Goal: Task Accomplishment & Management: Manage account settings

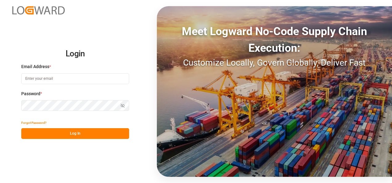
type input "[PERSON_NAME][EMAIL_ADDRESS][PERSON_NAME][DOMAIN_NAME]"
click at [97, 133] on button "Log In" at bounding box center [75, 133] width 108 height 11
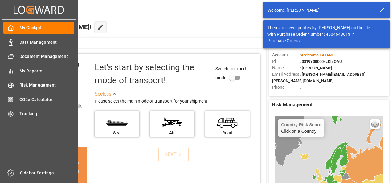
click at [14, 41] on div "Data Management Data Management" at bounding box center [38, 42] width 71 height 12
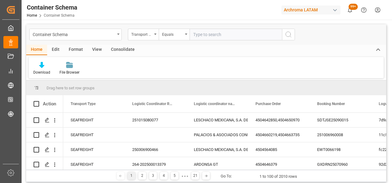
click at [111, 35] on div "Container Schema" at bounding box center [74, 34] width 82 height 8
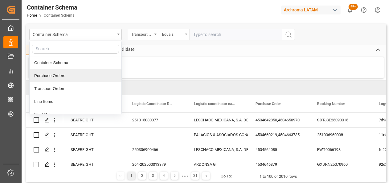
click at [66, 70] on div "Purchase Orders" at bounding box center [76, 75] width 92 height 13
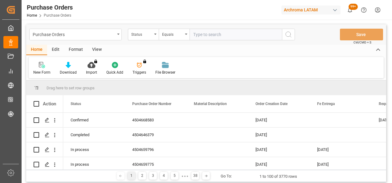
click at [150, 40] on div "Status" at bounding box center [143, 35] width 31 height 12
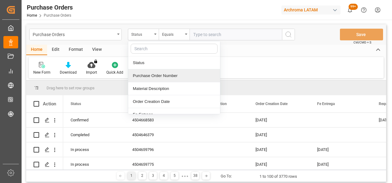
click at [151, 75] on div "Purchase Order Number" at bounding box center [174, 75] width 92 height 13
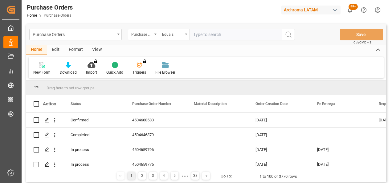
click at [220, 35] on input "text" at bounding box center [236, 35] width 93 height 12
paste input "4504634197"
type input "4504634197"
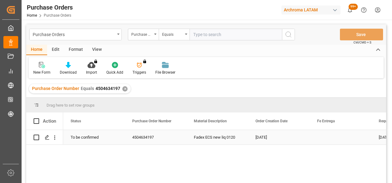
click at [49, 136] on icon "Press SPACE to select this row." at bounding box center [47, 137] width 5 height 5
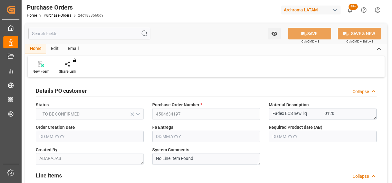
type input "[DATE]"
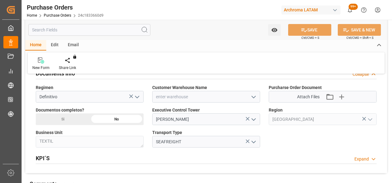
scroll to position [432, 0]
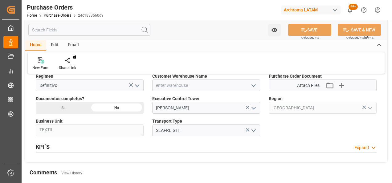
click at [253, 85] on icon "open menu" at bounding box center [253, 85] width 7 height 7
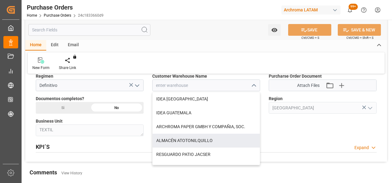
click at [196, 138] on div "ALMACÉN ATOTONILQUILLO" at bounding box center [206, 141] width 107 height 14
type input "ALMACÉN ATOTONILQUILLO"
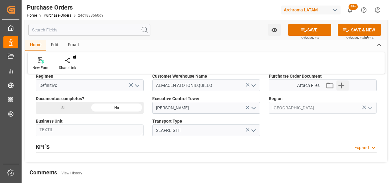
click at [340, 85] on icon "button" at bounding box center [342, 85] width 10 height 10
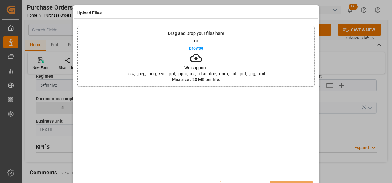
click at [214, 41] on div "Drag and Drop your files here or Browse We support: .csv, .jpeg, .png, .svg, .p…" at bounding box center [195, 56] width 237 height 60
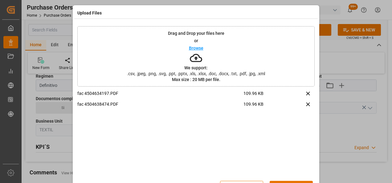
click at [121, 55] on div "Drag and Drop your files here or Browse We support: .csv, .jpeg, .png, .svg, .p…" at bounding box center [195, 56] width 237 height 60
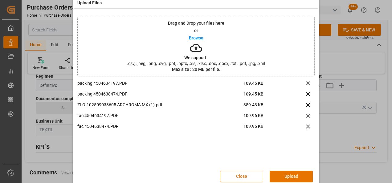
scroll to position [20, 0]
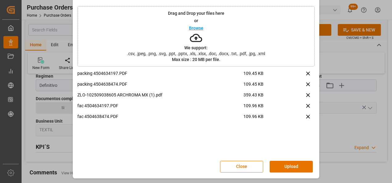
click at [300, 167] on button "Upload" at bounding box center [291, 167] width 43 height 12
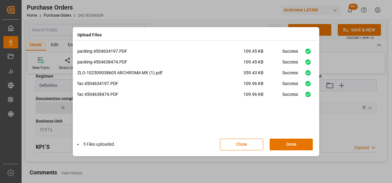
click at [299, 146] on button "Done" at bounding box center [291, 145] width 43 height 12
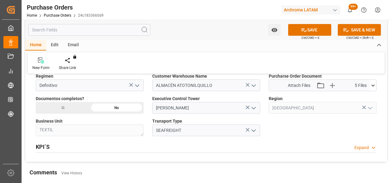
click at [80, 105] on div "Si" at bounding box center [63, 108] width 54 height 12
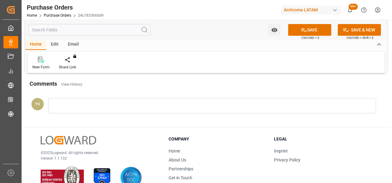
scroll to position [524, 0]
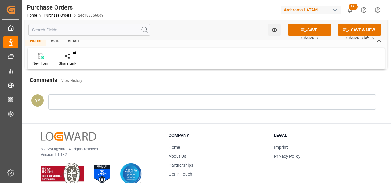
click at [89, 104] on div at bounding box center [212, 101] width 328 height 15
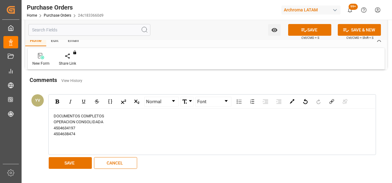
click at [74, 167] on div "SAVE CANCEL" at bounding box center [208, 163] width 323 height 12
click at [77, 162] on button "SAVE" at bounding box center [70, 163] width 43 height 12
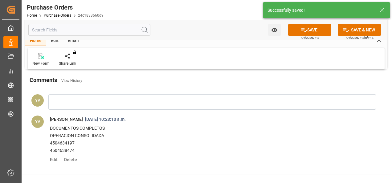
click at [270, 30] on button "Watch Option" at bounding box center [274, 30] width 13 height 12
click at [249, 44] on span "Start Watching" at bounding box center [249, 43] width 56 height 6
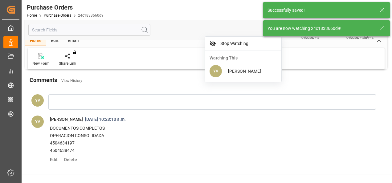
click at [385, 27] on icon at bounding box center [381, 28] width 7 height 7
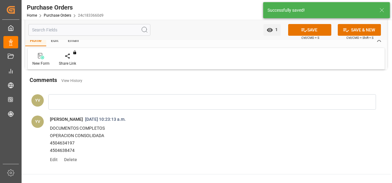
click at [306, 29] on icon at bounding box center [304, 30] width 6 height 6
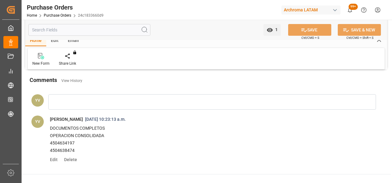
click at [65, 13] on div "Home Purchase Orders 24c1833660d9" at bounding box center [65, 15] width 77 height 6
click at [64, 17] on link "Purchase Orders" at bounding box center [57, 15] width 27 height 4
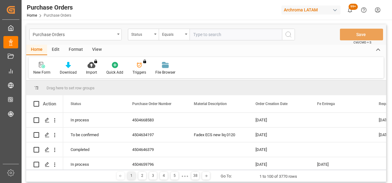
click at [155, 36] on div "Status" at bounding box center [143, 35] width 31 height 12
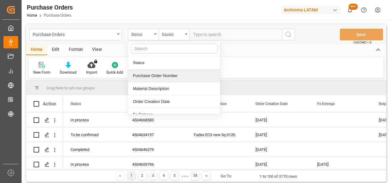
click at [165, 76] on div "Purchase Order Number" at bounding box center [174, 75] width 92 height 13
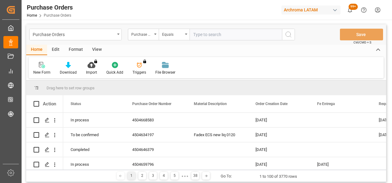
click at [209, 30] on input "text" at bounding box center [236, 35] width 93 height 12
paste input "4504654279"
type input "450465427"
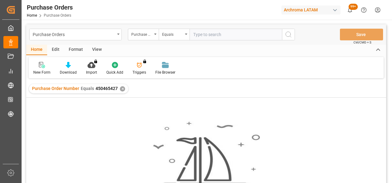
click at [121, 86] on div "✕" at bounding box center [122, 88] width 5 height 5
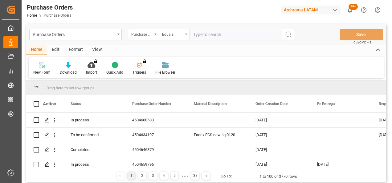
click at [149, 36] on div "Purchase Order Number" at bounding box center [141, 33] width 21 height 7
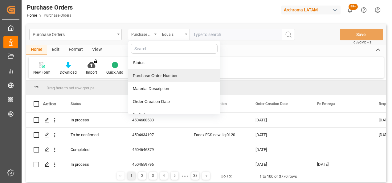
click at [158, 74] on div "Purchase Order Number" at bounding box center [174, 75] width 92 height 13
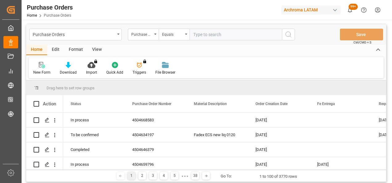
click at [199, 35] on input "text" at bounding box center [236, 35] width 93 height 12
paste input "4504654279"
type input "4504654279"
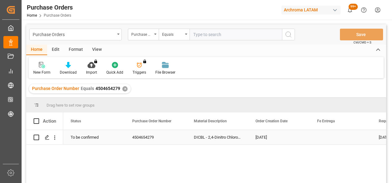
click at [51, 139] on div "Press SPACE to select this row." at bounding box center [46, 137] width 9 height 11
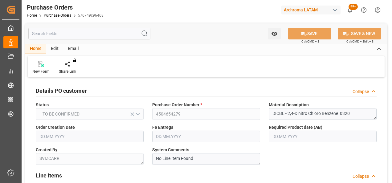
type input "[DATE]"
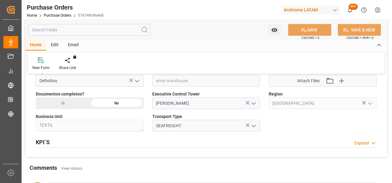
scroll to position [401, 0]
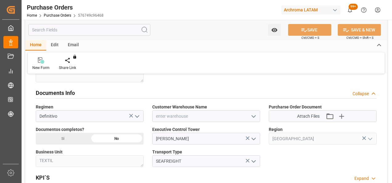
click at [253, 116] on polyline "open menu" at bounding box center [254, 117] width 4 height 2
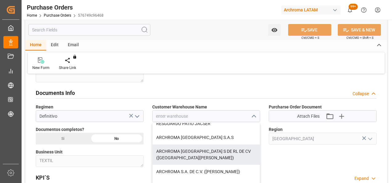
scroll to position [93, 0]
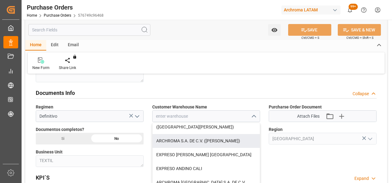
click at [226, 139] on div "ARCHROMA S.A. DE C.V. ([PERSON_NAME])" at bounding box center [206, 141] width 107 height 14
type input "ARCHROMA S.A. DE C.V. ([PERSON_NAME])"
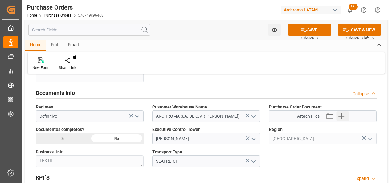
click at [342, 116] on icon "button" at bounding box center [342, 116] width 6 height 6
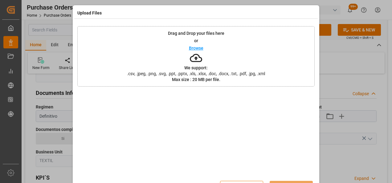
click at [165, 43] on div "Drag and Drop your files here or Browse We support: .csv, .jpeg, .png, .svg, .p…" at bounding box center [195, 56] width 237 height 60
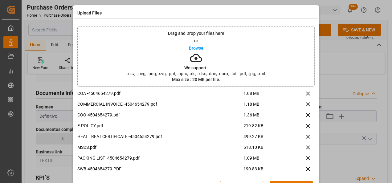
scroll to position [15, 0]
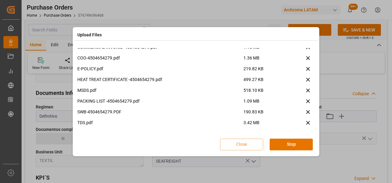
click at [321, 102] on div "Upload Files COA -4504654279.pdf 1.08 MB Uploading COMMERCIAL INVOICE -45046542…" at bounding box center [196, 91] width 392 height 183
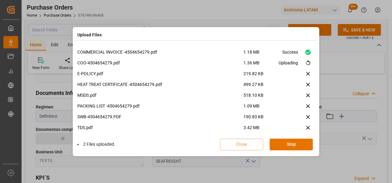
scroll to position [15, 0]
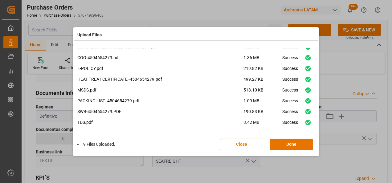
click at [295, 145] on button "Done" at bounding box center [291, 145] width 43 height 12
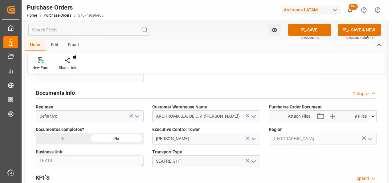
scroll to position [0, 0]
click at [72, 135] on div "Si" at bounding box center [63, 139] width 54 height 12
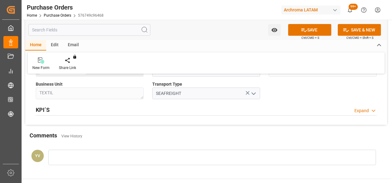
scroll to position [493, 0]
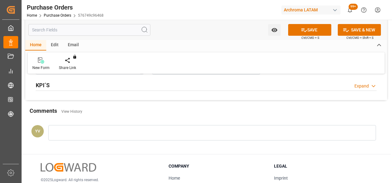
click at [126, 134] on div at bounding box center [212, 132] width 328 height 15
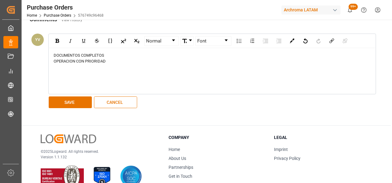
scroll to position [586, 0]
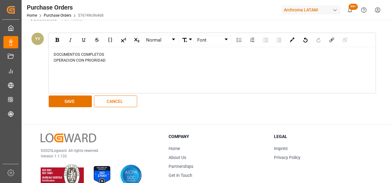
click at [73, 92] on div "Normal Font DOCUMENTOS COMPLETOS OPERACION CON PRIORIDAD SAVE CANCEL" at bounding box center [209, 70] width 328 height 79
click at [73, 96] on button "SAVE" at bounding box center [70, 102] width 43 height 12
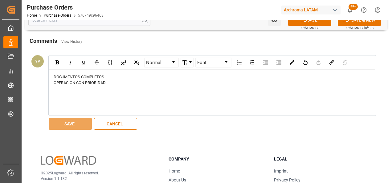
scroll to position [555, 0]
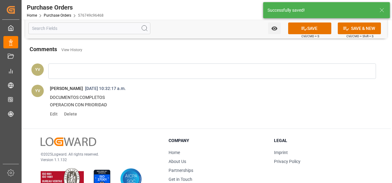
click at [278, 27] on button "Watch Option" at bounding box center [274, 29] width 13 height 12
click at [241, 39] on span "Start Watching" at bounding box center [249, 42] width 56 height 6
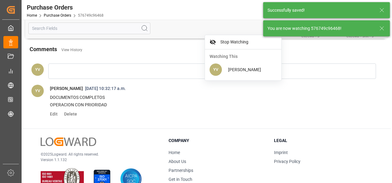
click at [380, 27] on line at bounding box center [382, 29] width 4 height 4
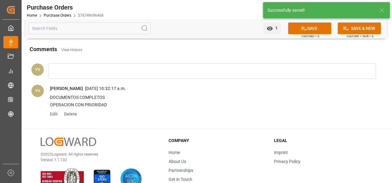
click at [302, 30] on icon at bounding box center [304, 28] width 6 height 6
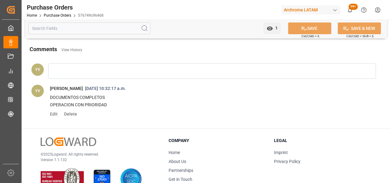
click at [57, 15] on link "Purchase Orders" at bounding box center [57, 15] width 27 height 4
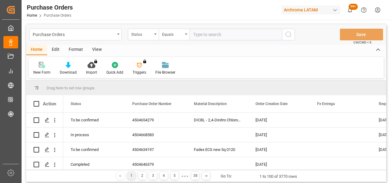
click at [133, 32] on div "Status" at bounding box center [141, 33] width 21 height 7
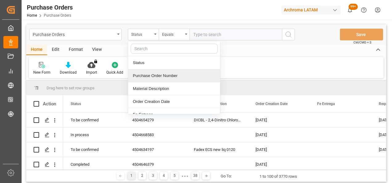
click at [151, 76] on div "Purchase Order Number" at bounding box center [174, 75] width 92 height 13
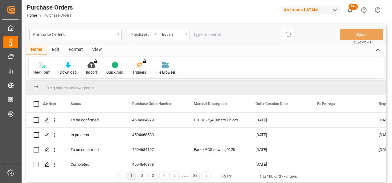
click at [204, 39] on input "text" at bounding box center [236, 35] width 93 height 12
paste input "4504667887"
type input "4504667887"
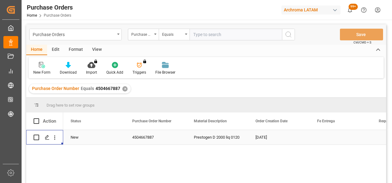
click at [49, 138] on icon "Press SPACE to select this row." at bounding box center [47, 137] width 5 height 5
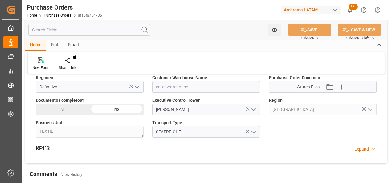
scroll to position [432, 0]
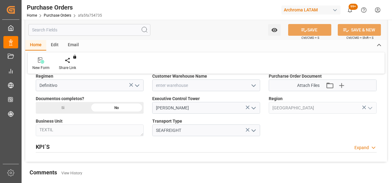
click at [64, 15] on link "Purchase Orders" at bounding box center [57, 15] width 27 height 4
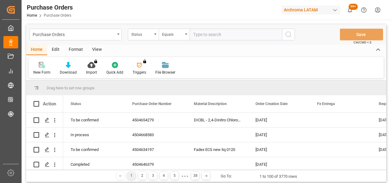
click at [150, 36] on div "Status" at bounding box center [141, 33] width 21 height 7
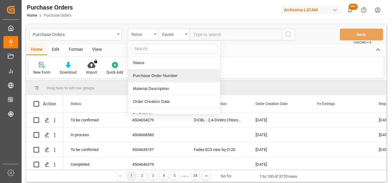
click at [151, 73] on div "Purchase Order Number" at bounding box center [174, 75] width 92 height 13
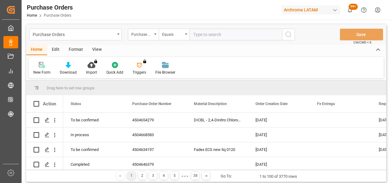
click at [221, 36] on input "text" at bounding box center [236, 35] width 93 height 12
paste input "4504664673"
type input "4504664673"
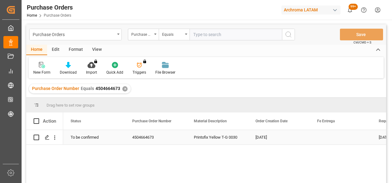
click at [47, 134] on div "Press SPACE to select this row." at bounding box center [46, 137] width 9 height 11
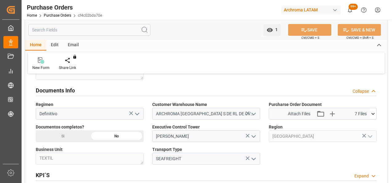
scroll to position [401, 0]
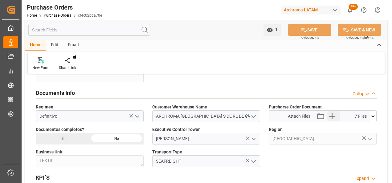
click at [335, 115] on icon "button" at bounding box center [332, 116] width 10 height 10
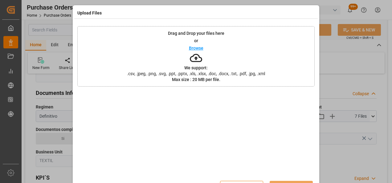
click at [236, 63] on div "Drag and Drop your files here or Browse We support: .csv, .jpeg, .png, .svg, .p…" at bounding box center [195, 56] width 237 height 60
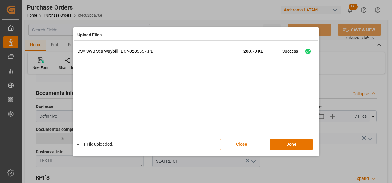
click at [295, 144] on button "Done" at bounding box center [291, 145] width 43 height 12
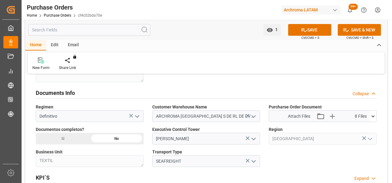
click at [81, 135] on div "Si" at bounding box center [63, 139] width 54 height 12
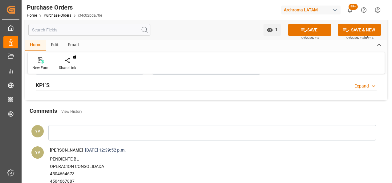
click at [129, 136] on div at bounding box center [212, 132] width 328 height 15
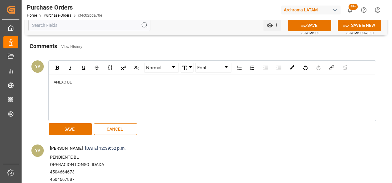
scroll to position [586, 0]
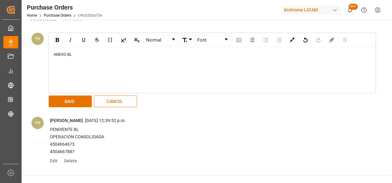
click at [68, 98] on button "SAVE" at bounding box center [70, 102] width 43 height 12
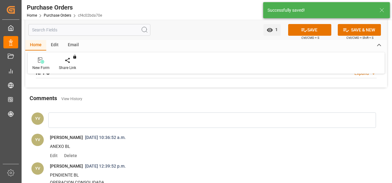
scroll to position [493, 0]
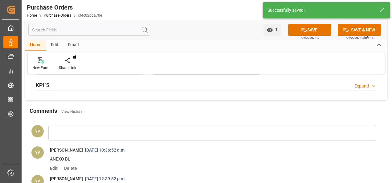
click at [308, 30] on button "SAVE" at bounding box center [309, 30] width 43 height 12
